Goal: Navigation & Orientation: Find specific page/section

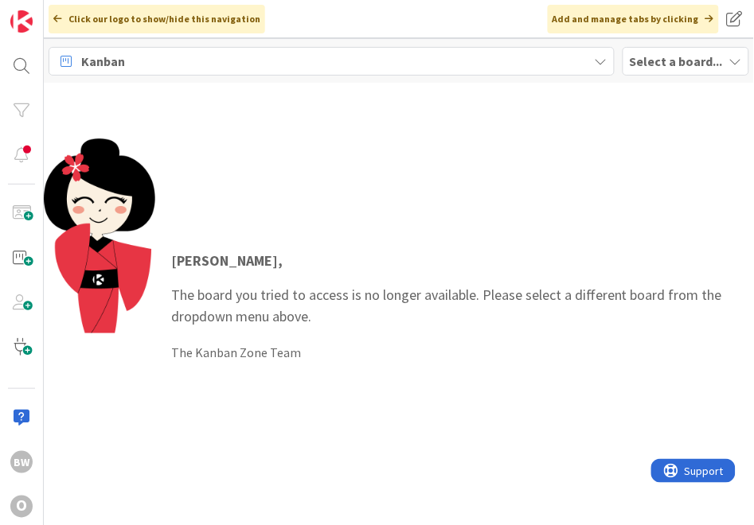
click at [648, 56] on b "Select a board..." at bounding box center [675, 61] width 93 height 16
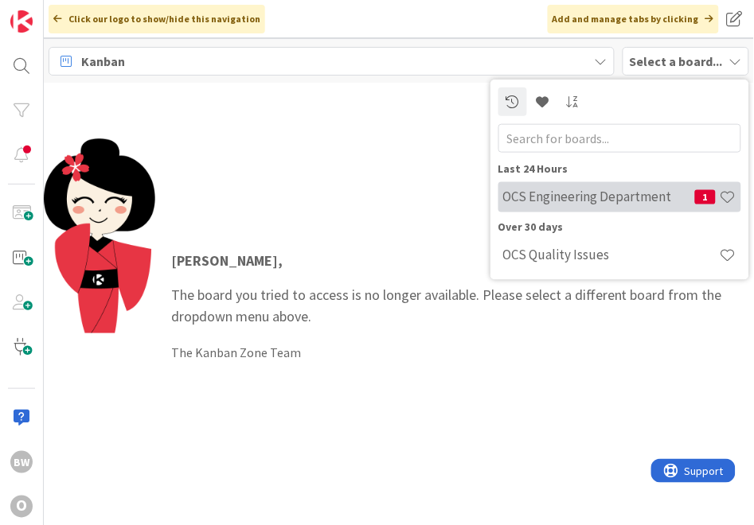
click at [571, 189] on h4 "OCS Engineering Department" at bounding box center [599, 197] width 192 height 16
